Goal: Check status: Check status

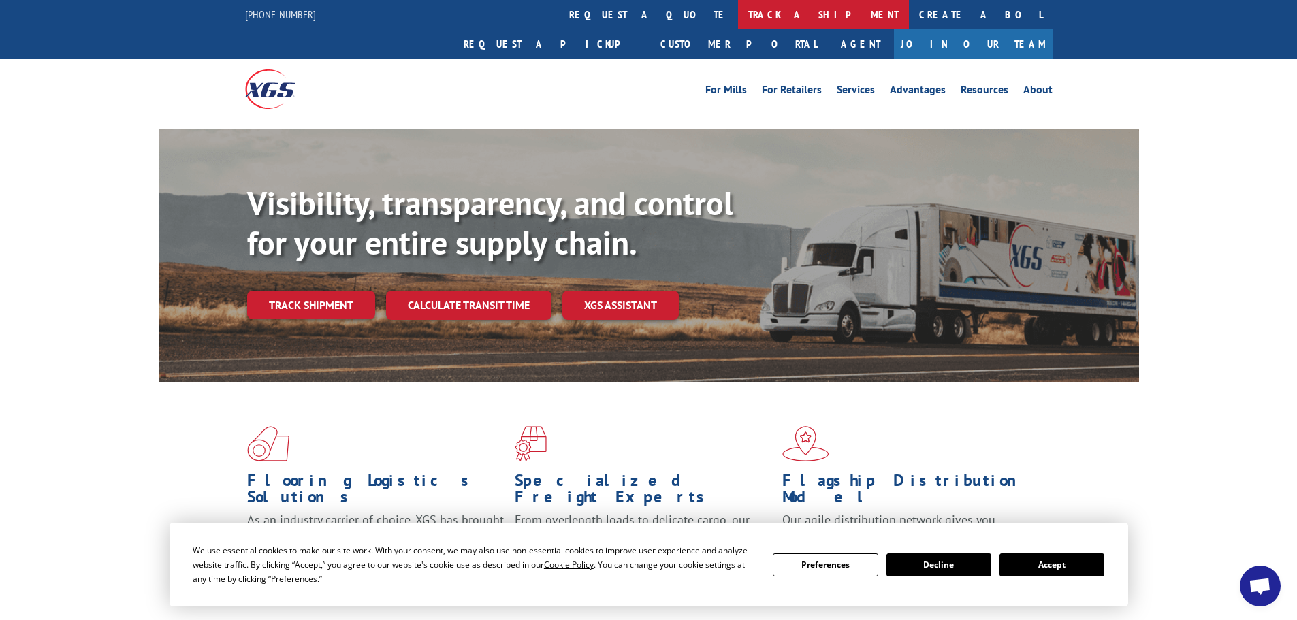
click at [738, 12] on link "track a shipment" at bounding box center [823, 14] width 171 height 29
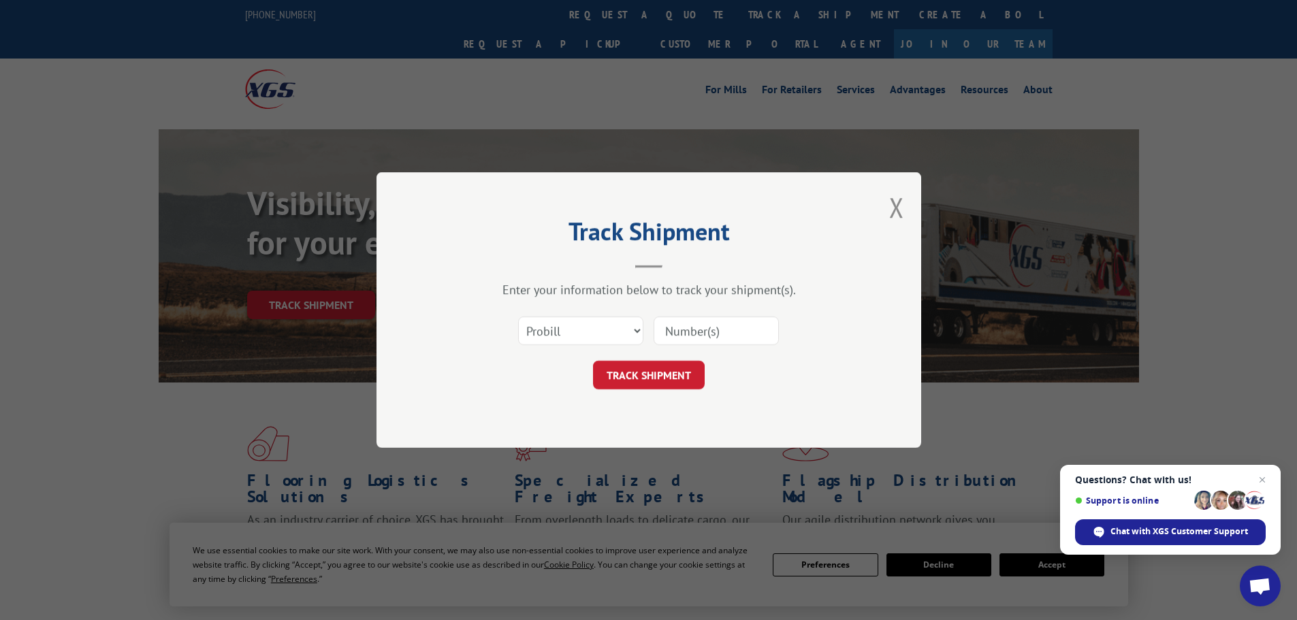
click at [681, 328] on input at bounding box center [716, 331] width 125 height 29
paste input "28414910"
type input "28414910"
click at [665, 383] on button "TRACK SHIPMENT" at bounding box center [649, 375] width 112 height 29
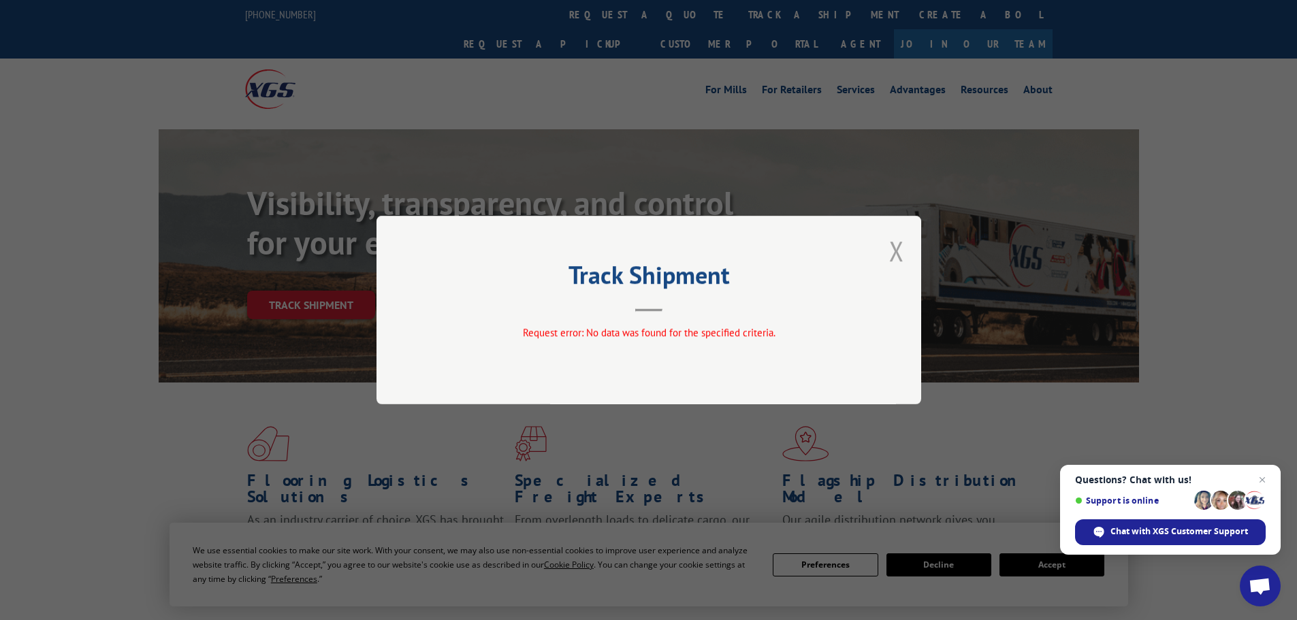
click at [891, 252] on button "Close modal" at bounding box center [896, 251] width 15 height 36
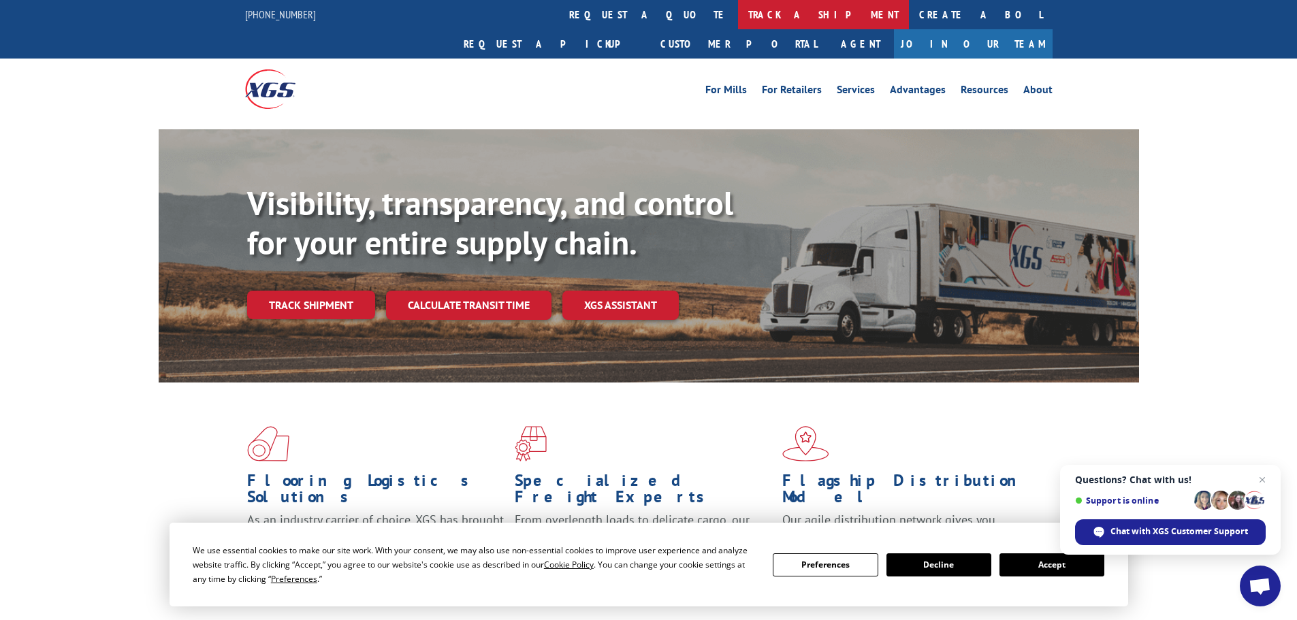
click at [738, 14] on link "track a shipment" at bounding box center [823, 14] width 171 height 29
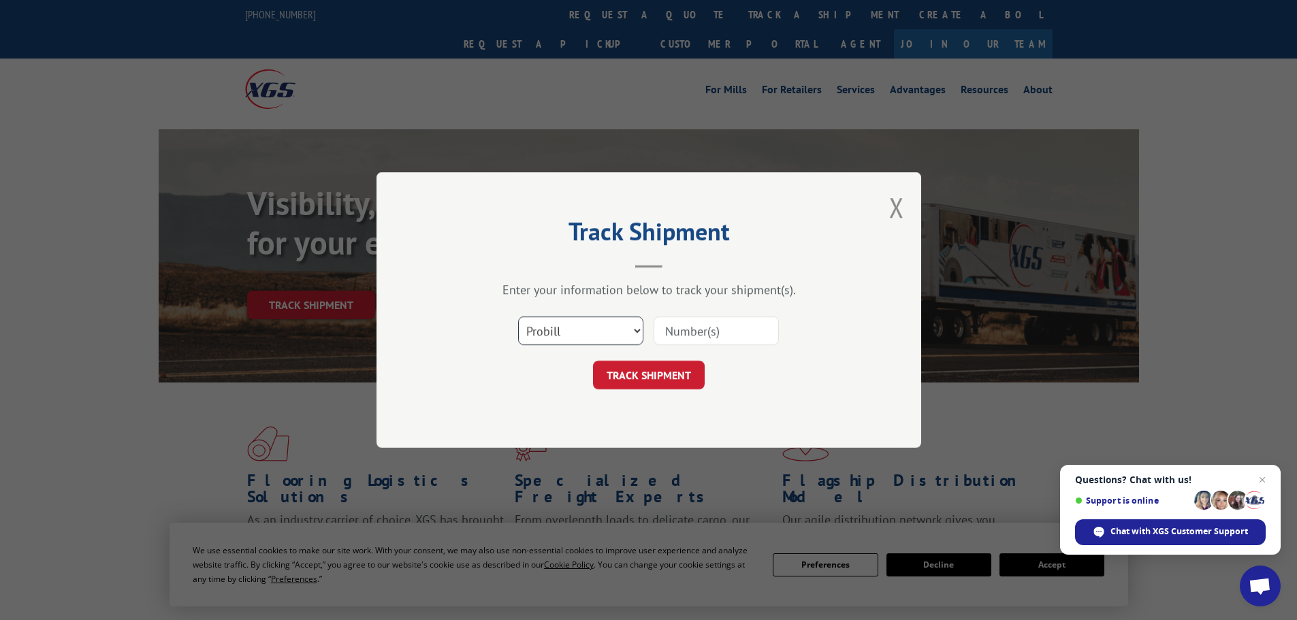
click at [581, 337] on select "Select category... Probill BOL PO" at bounding box center [580, 331] width 125 height 29
select select "bol"
click at [518, 317] on select "Select category... Probill BOL PO" at bounding box center [580, 331] width 125 height 29
click at [693, 343] on input at bounding box center [716, 331] width 125 height 29
paste input "28414910"
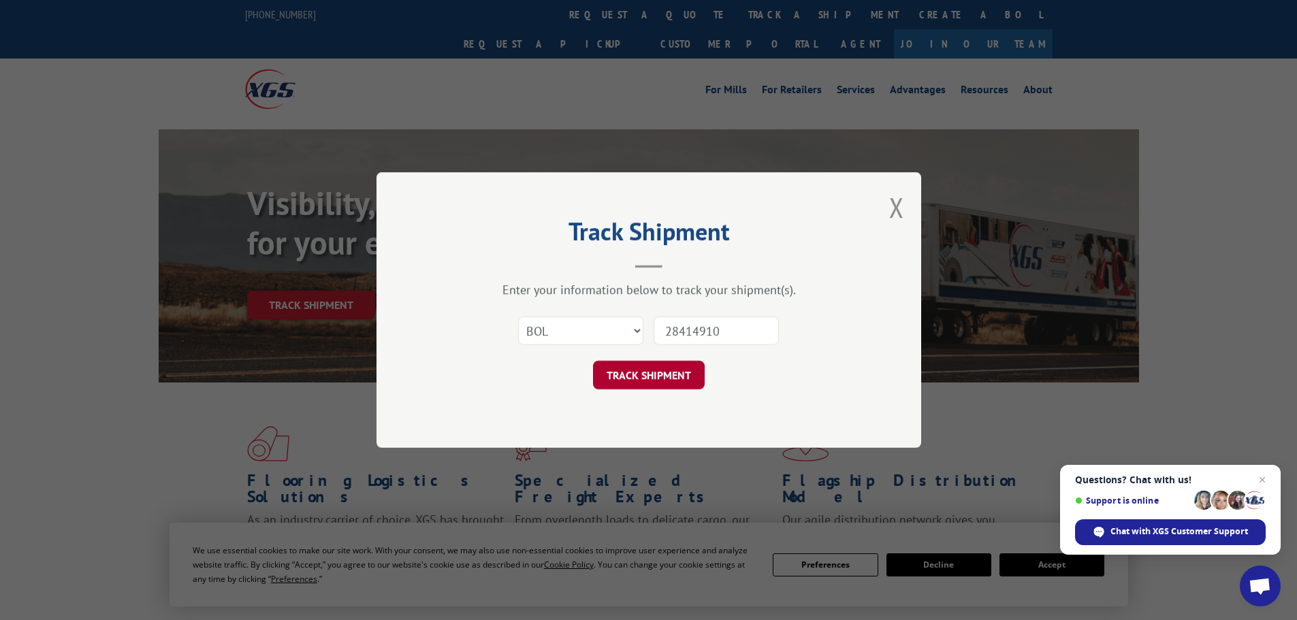
type input "28414910"
click at [648, 389] on button "TRACK SHIPMENT" at bounding box center [649, 375] width 112 height 29
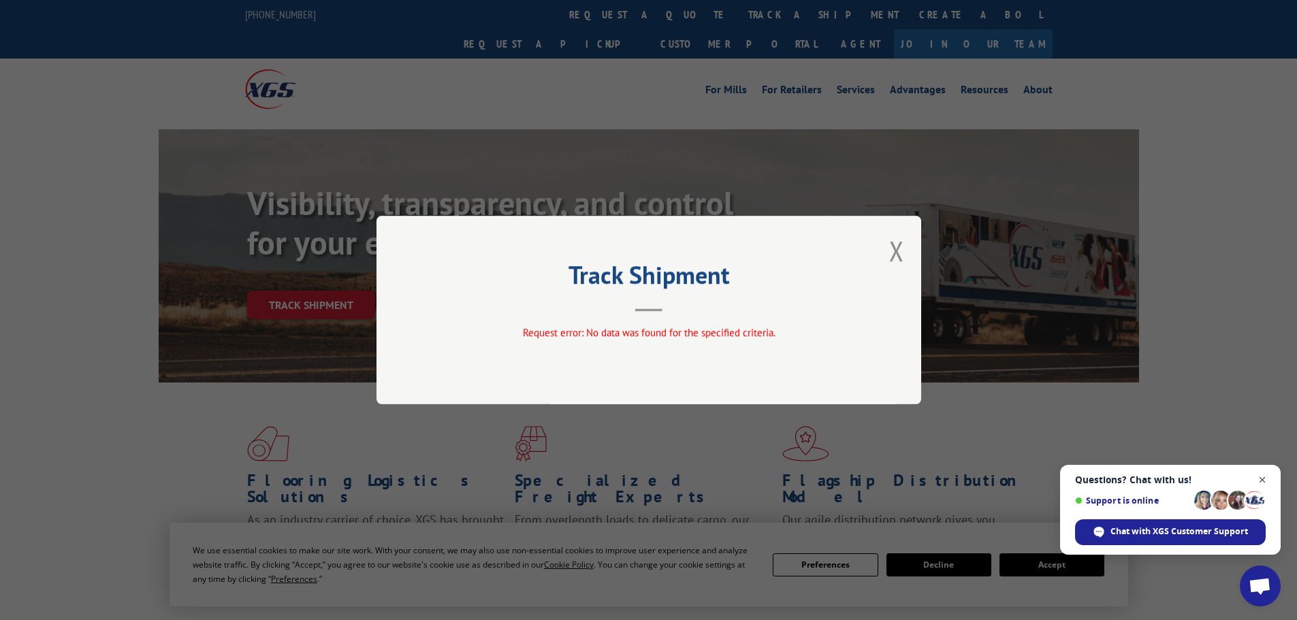
click at [1262, 483] on span "Close chat" at bounding box center [1262, 480] width 17 height 17
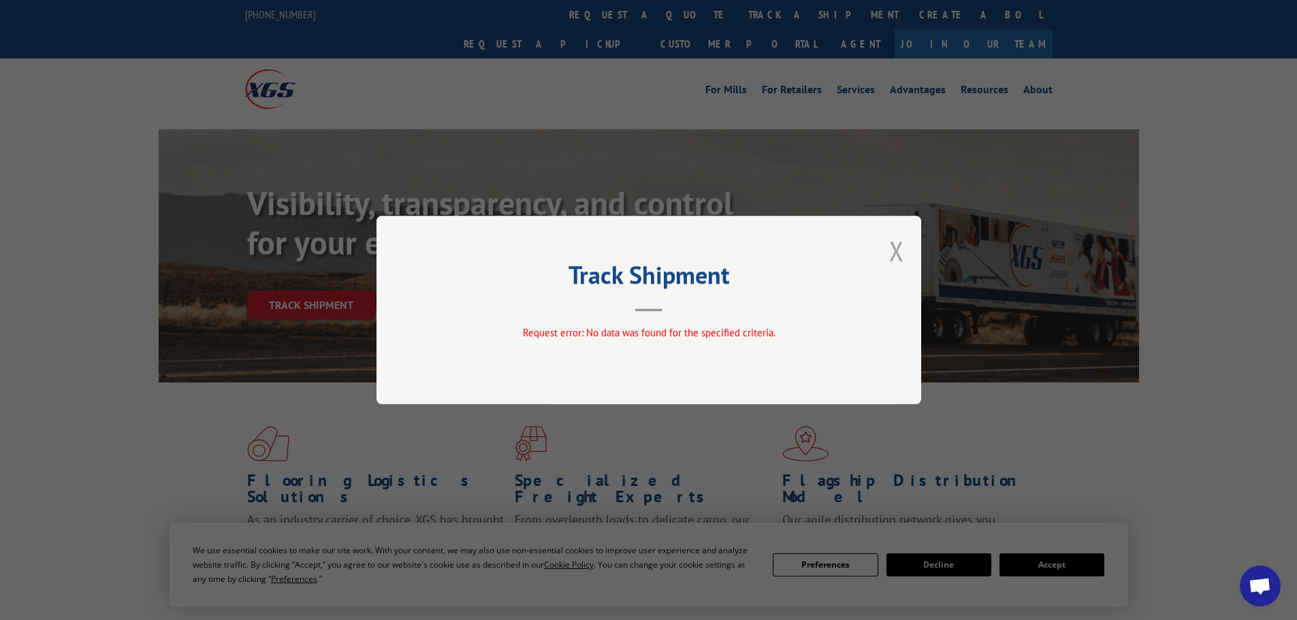
click at [901, 249] on button "Close modal" at bounding box center [896, 251] width 15 height 36
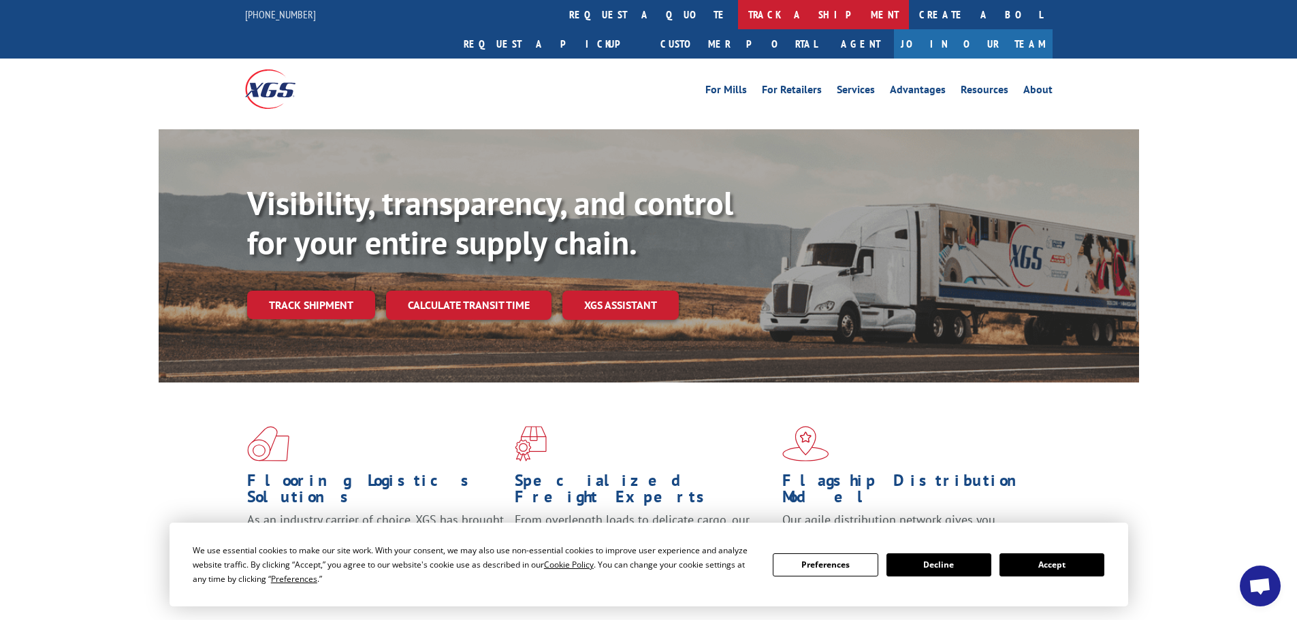
click at [738, 20] on link "track a shipment" at bounding box center [823, 14] width 171 height 29
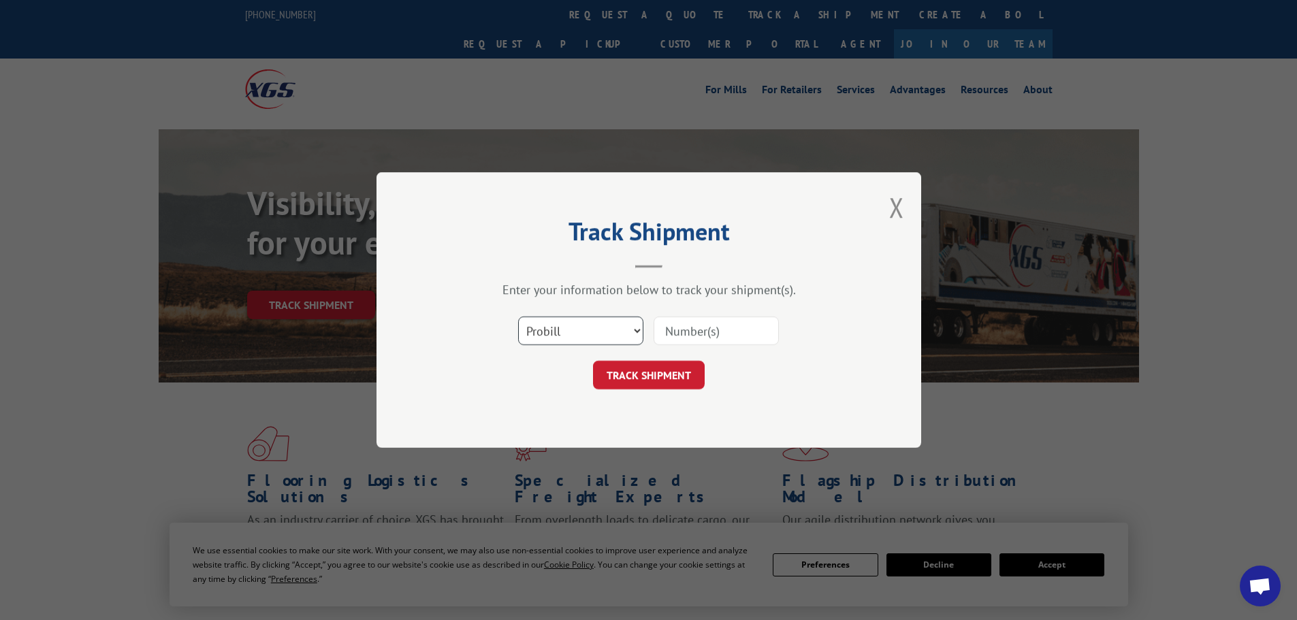
click at [619, 328] on select "Select category... Probill BOL PO" at bounding box center [580, 331] width 125 height 29
select select "po"
click at [518, 317] on select "Select category... Probill BOL PO" at bounding box center [580, 331] width 125 height 29
click at [718, 335] on input at bounding box center [716, 331] width 125 height 29
paste input "28414910"
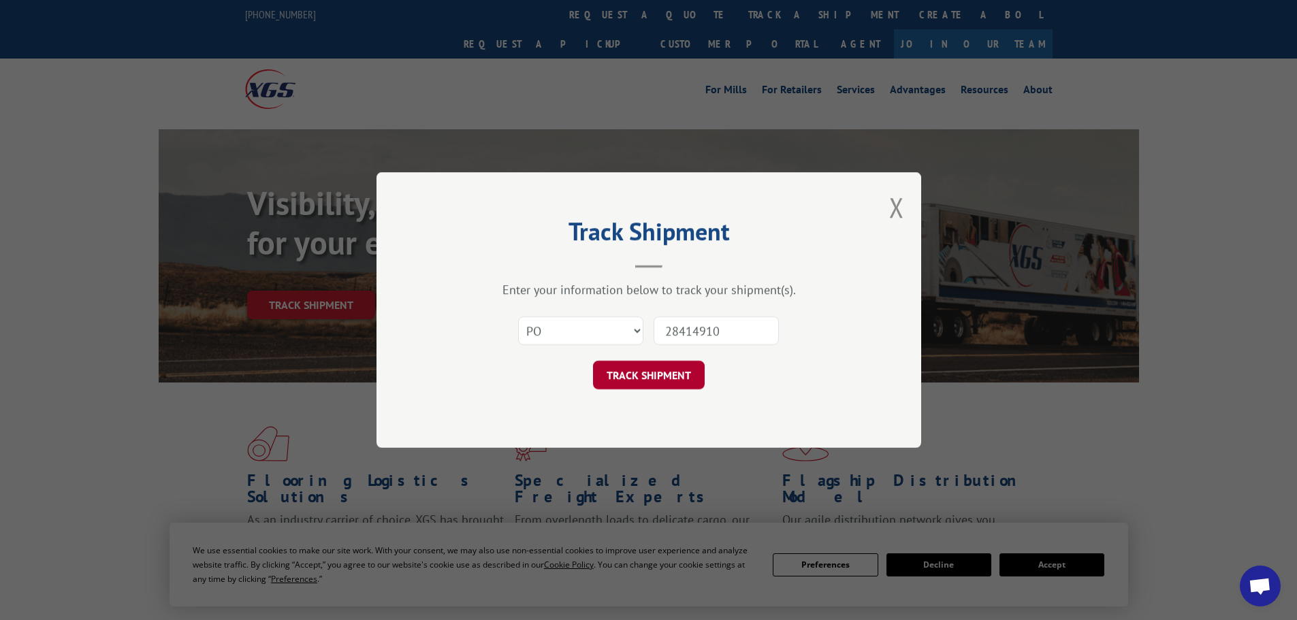
type input "28414910"
click at [661, 387] on button "TRACK SHIPMENT" at bounding box center [649, 375] width 112 height 29
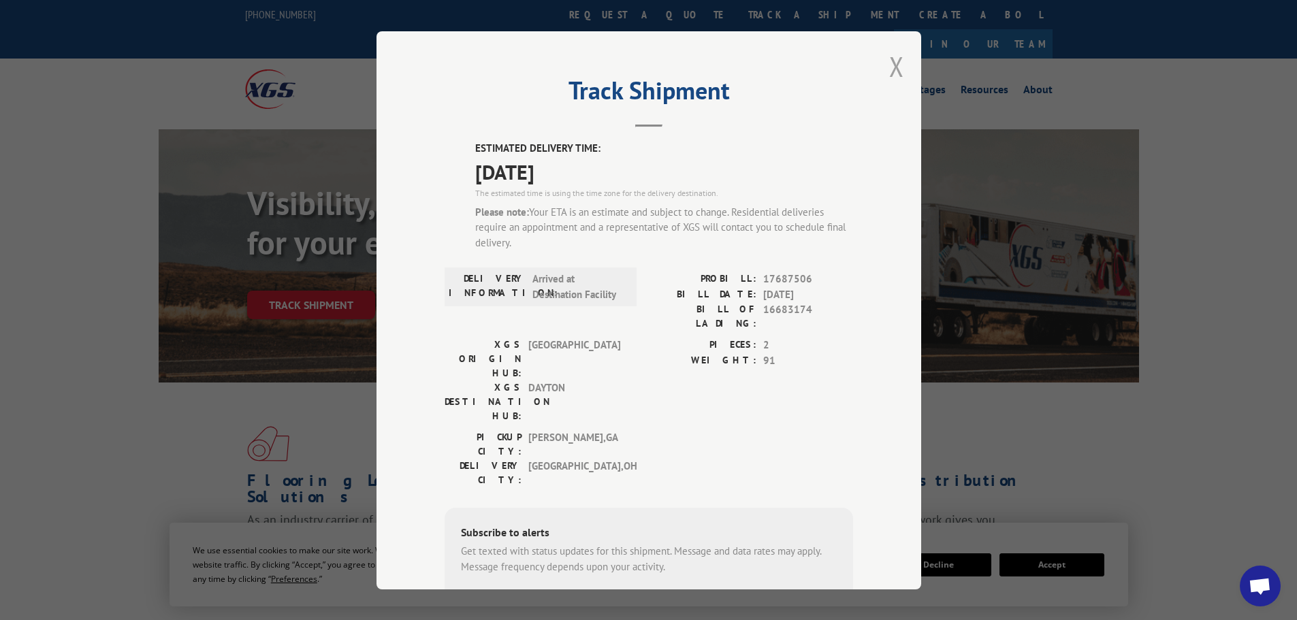
click at [890, 67] on button "Close modal" at bounding box center [896, 66] width 15 height 36
